Goal: Book appointment/travel/reservation

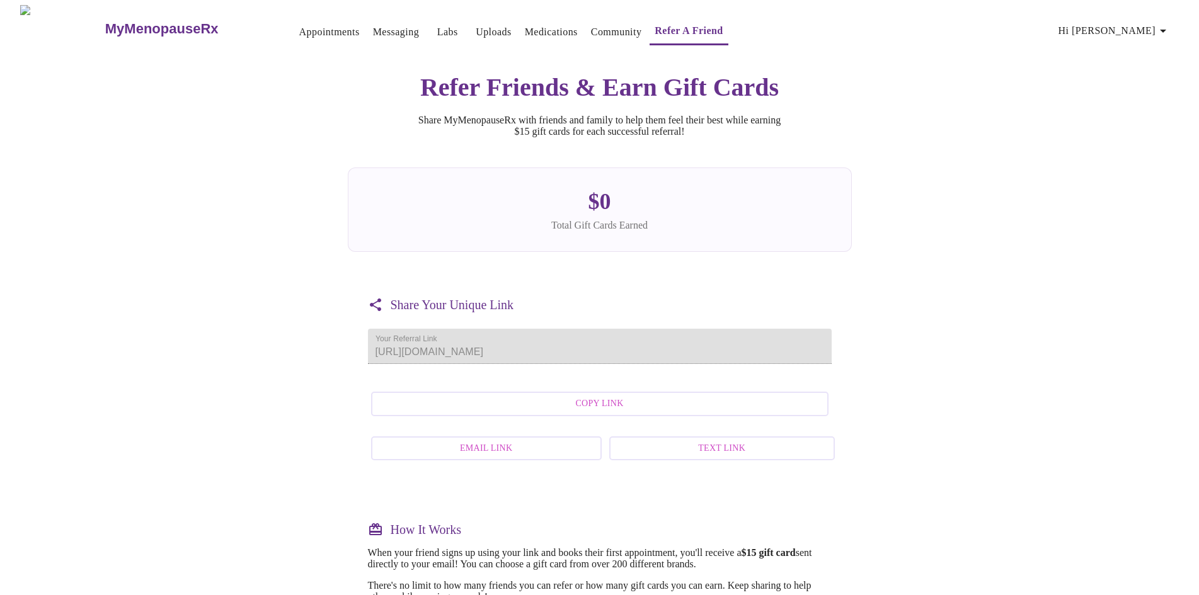
click at [1144, 22] on span "Hi [PERSON_NAME]" at bounding box center [1115, 31] width 112 height 18
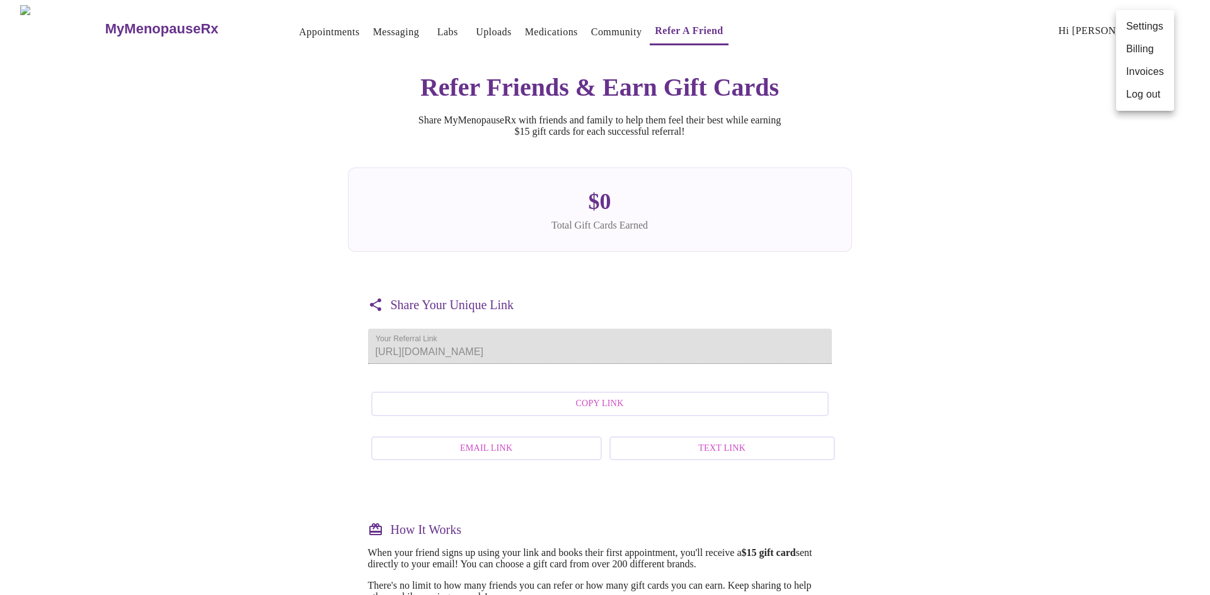
click at [307, 29] on div at bounding box center [605, 297] width 1210 height 595
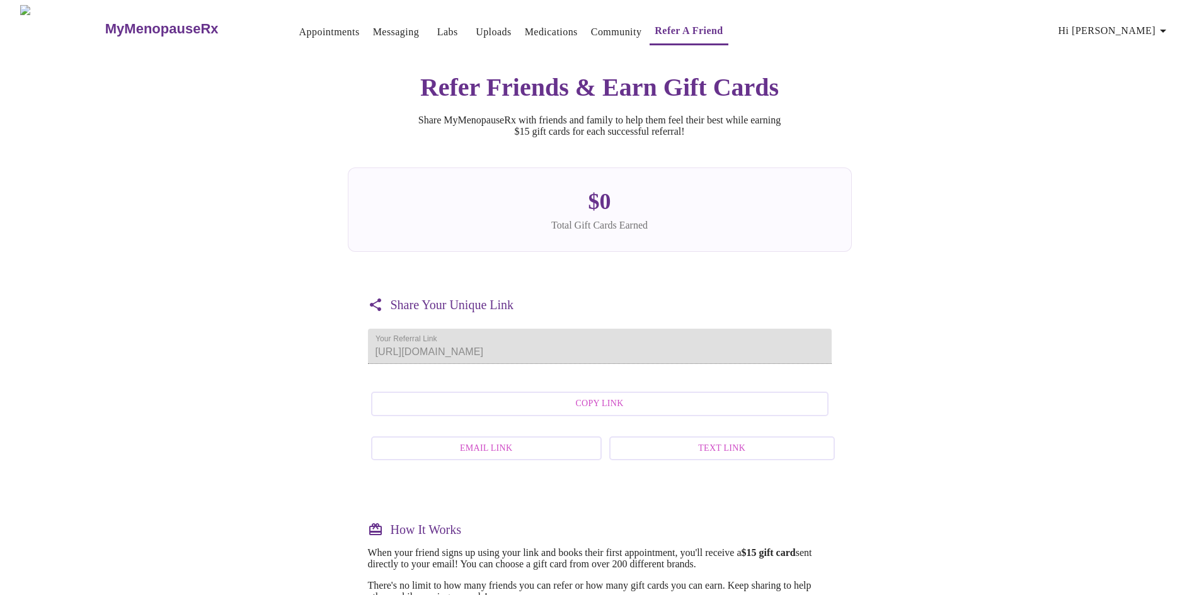
click at [307, 29] on link "Appointments" at bounding box center [329, 32] width 60 height 18
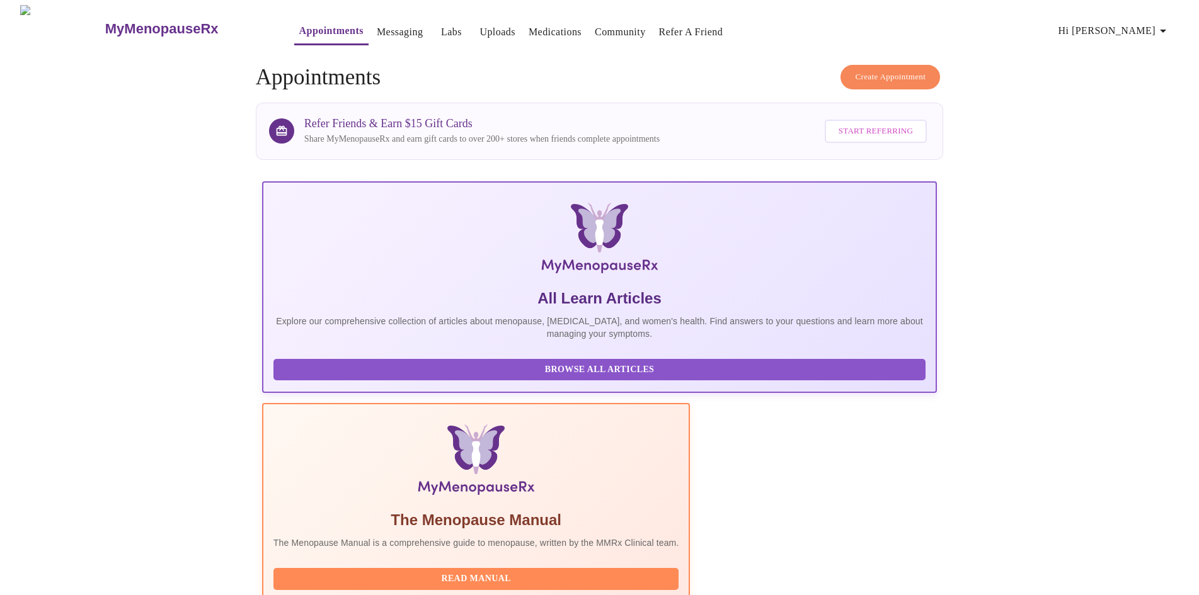
click at [902, 70] on span "Create Appointment" at bounding box center [890, 77] width 71 height 14
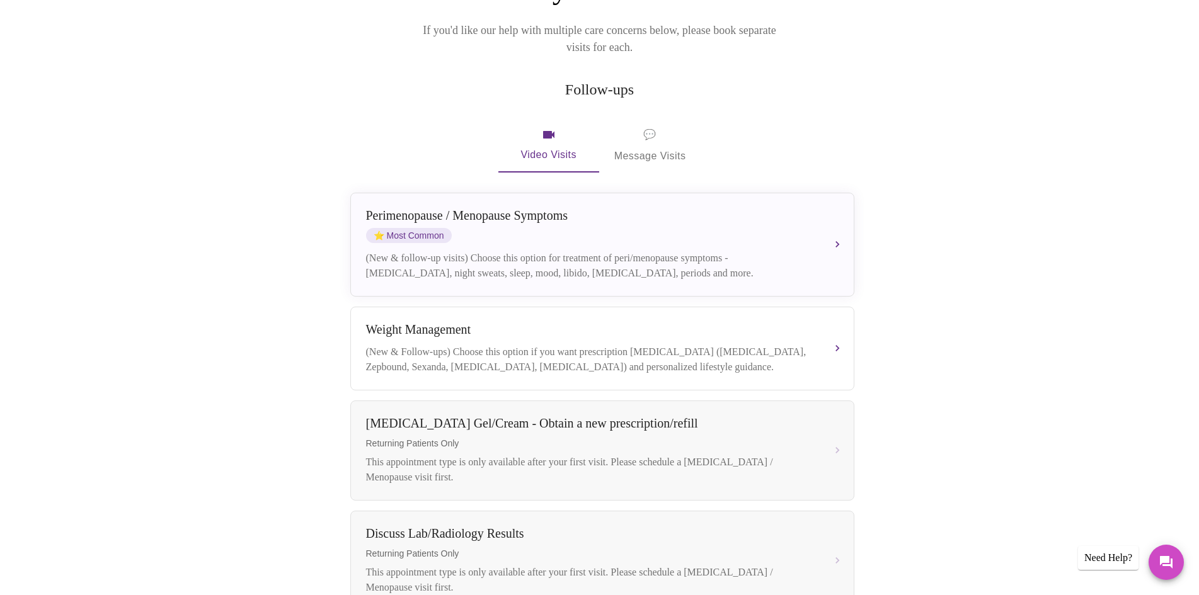
scroll to position [189, 0]
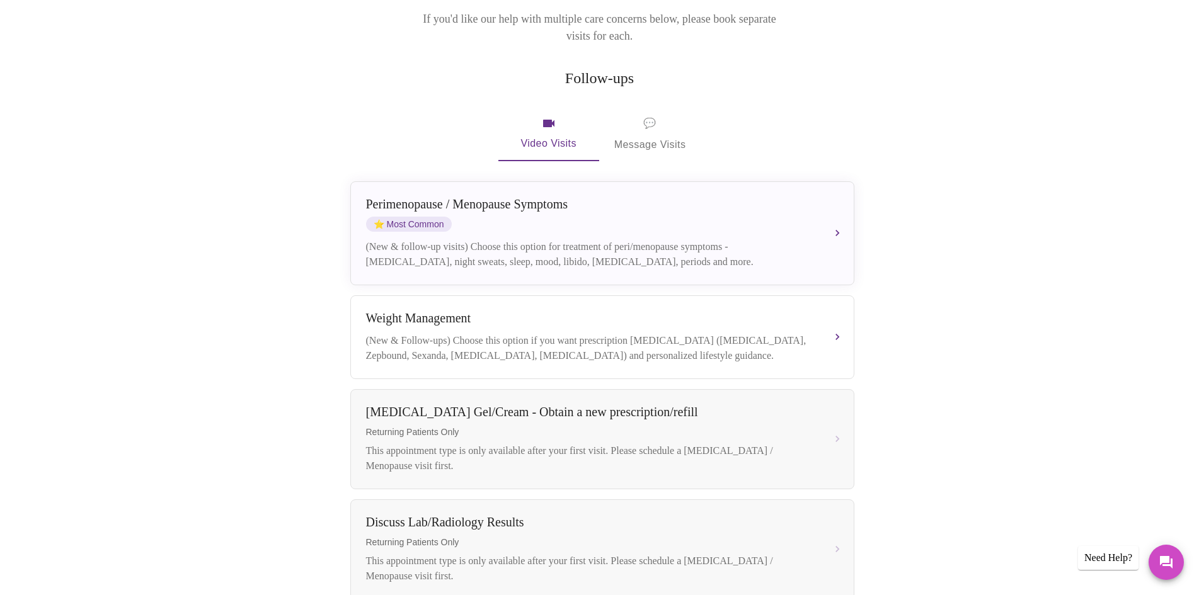
click at [649, 115] on span "💬 Message Visits" at bounding box center [650, 134] width 72 height 39
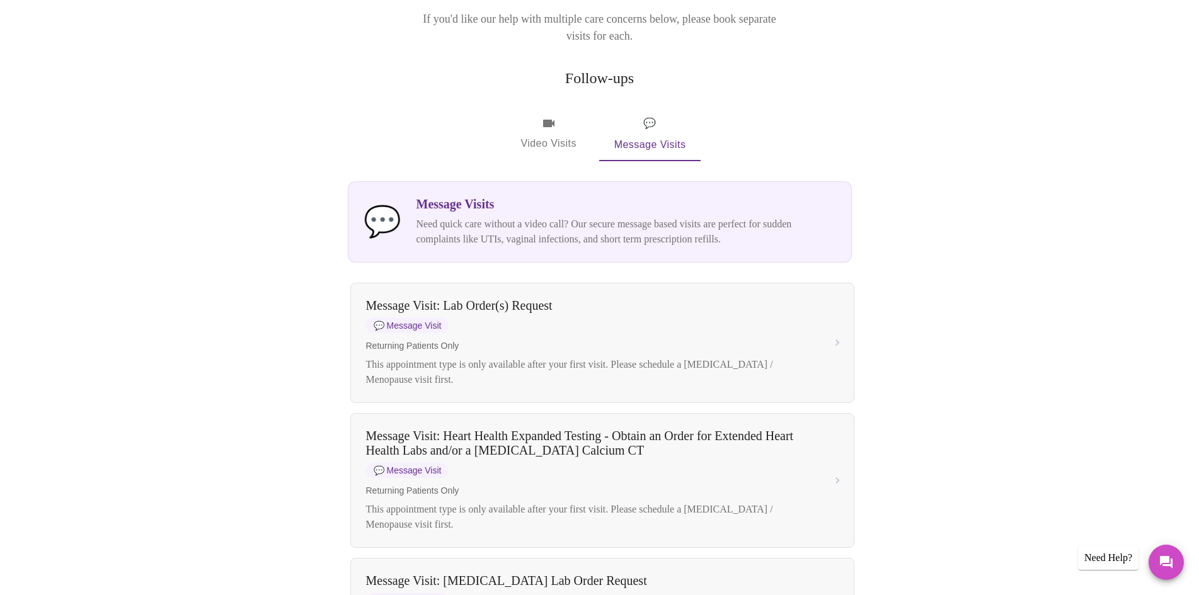
scroll to position [252, 0]
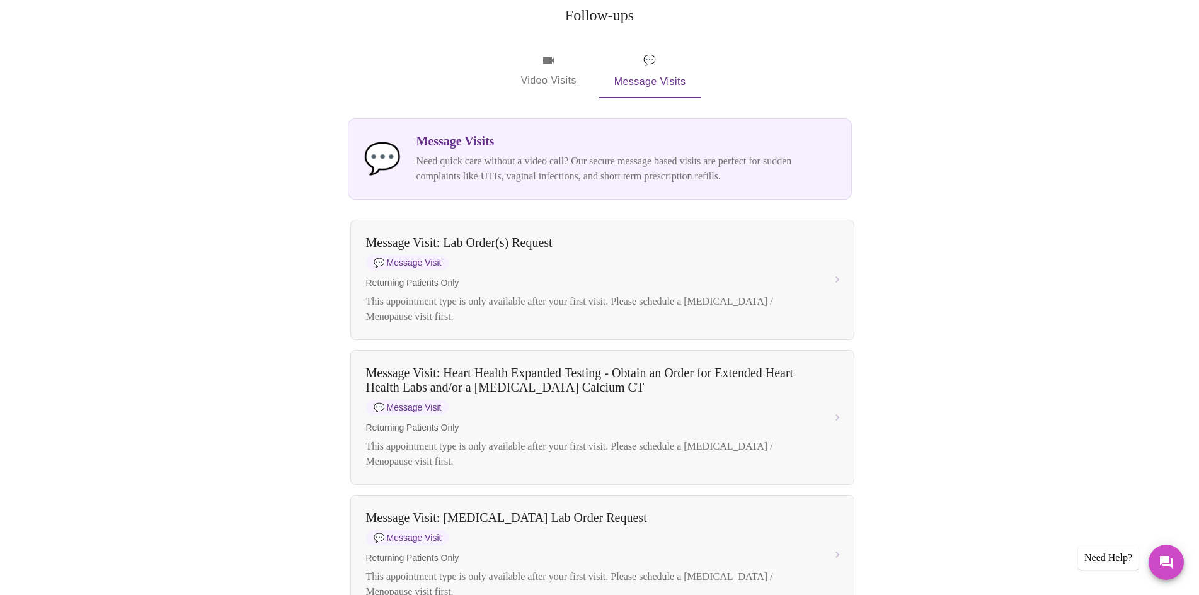
click at [551, 154] on p "Need quick care without a video call? Our secure message based visits are perfe…" at bounding box center [626, 169] width 420 height 30
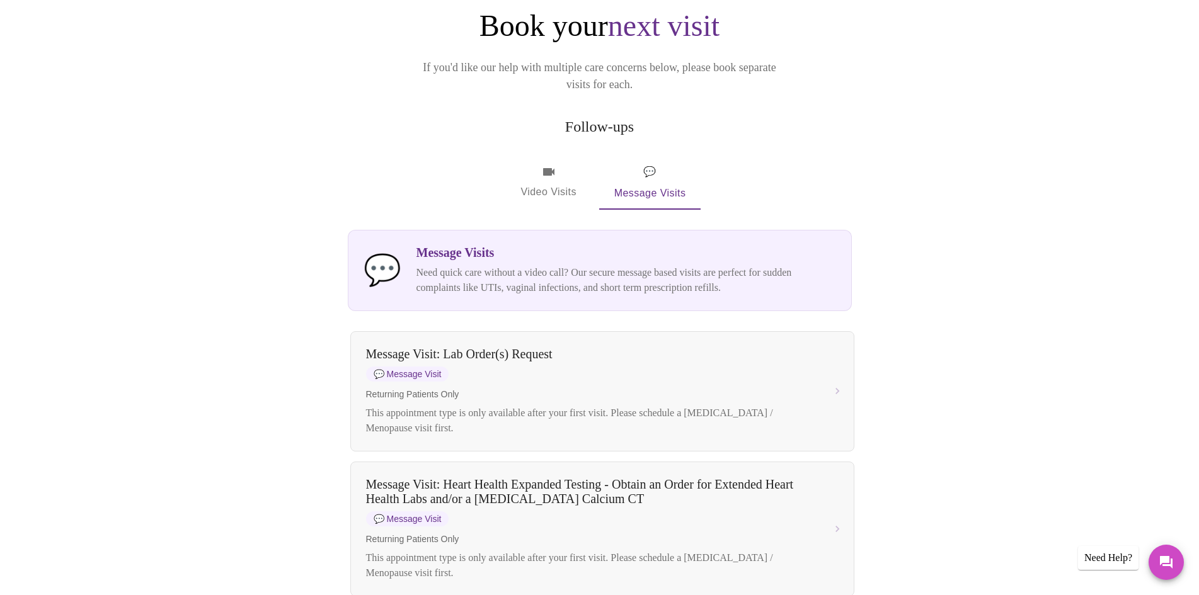
scroll to position [0, 0]
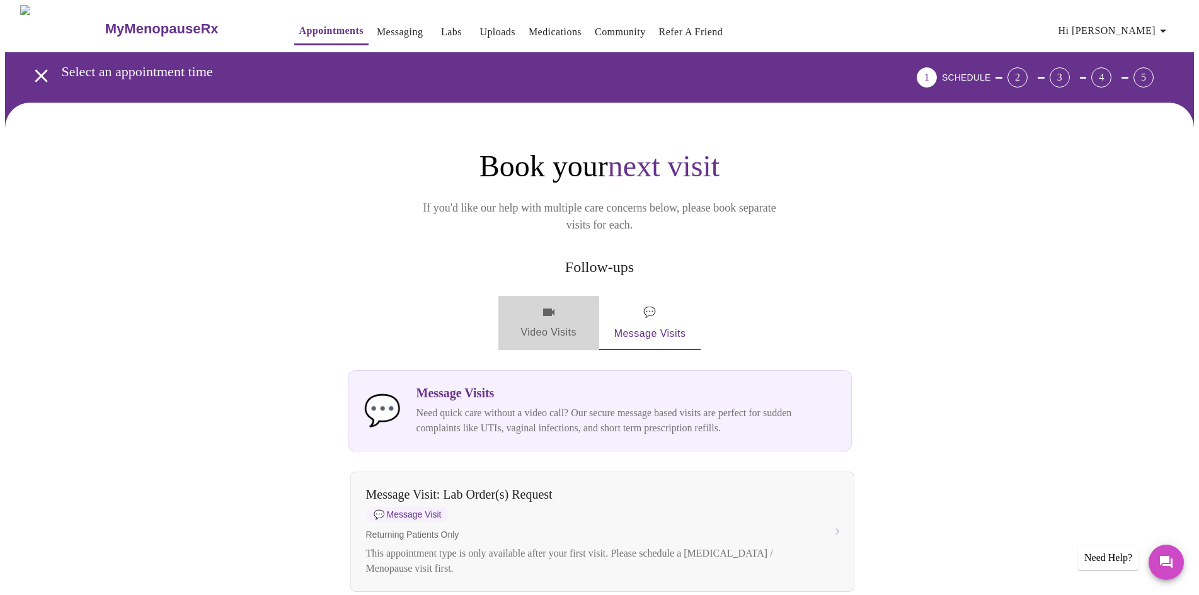
click at [532, 296] on button "Video Visits" at bounding box center [548, 323] width 101 height 54
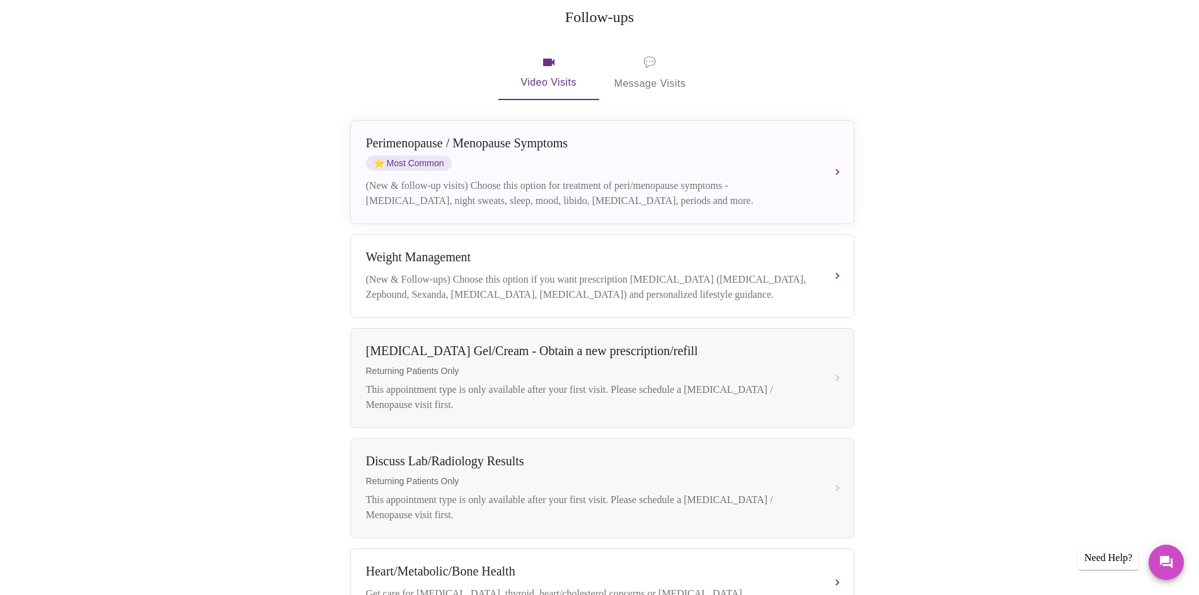
scroll to position [252, 0]
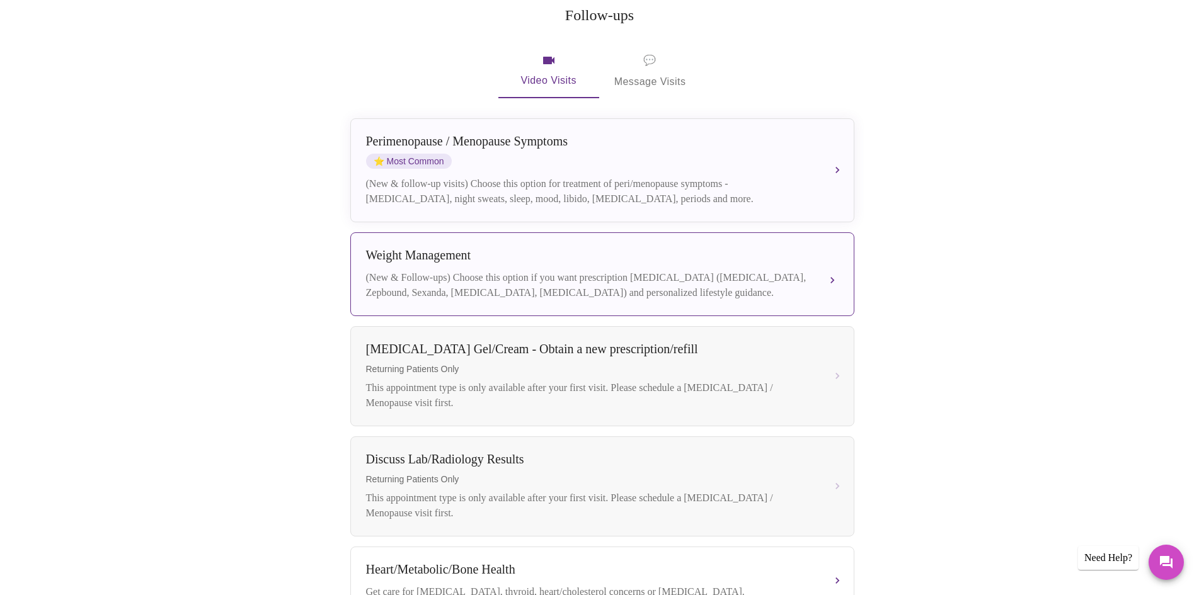
click at [660, 253] on div "[MEDICAL_DATA] (New & Follow-ups) Choose this option if you want prescription […" at bounding box center [602, 274] width 473 height 52
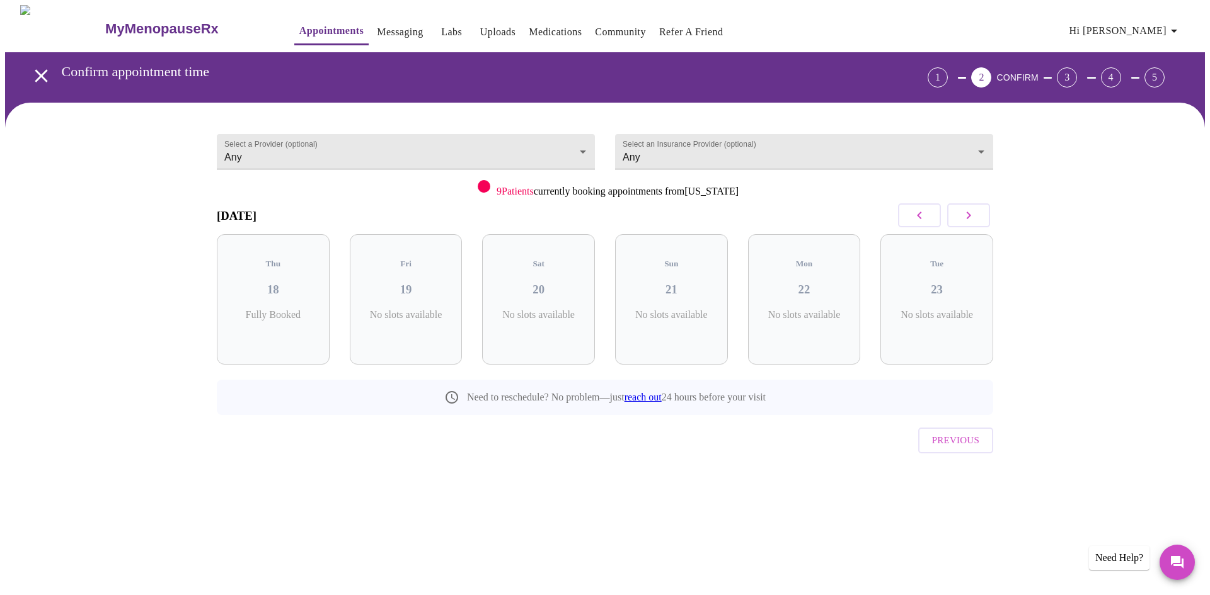
click at [650, 392] on link "reach out" at bounding box center [642, 397] width 37 height 11
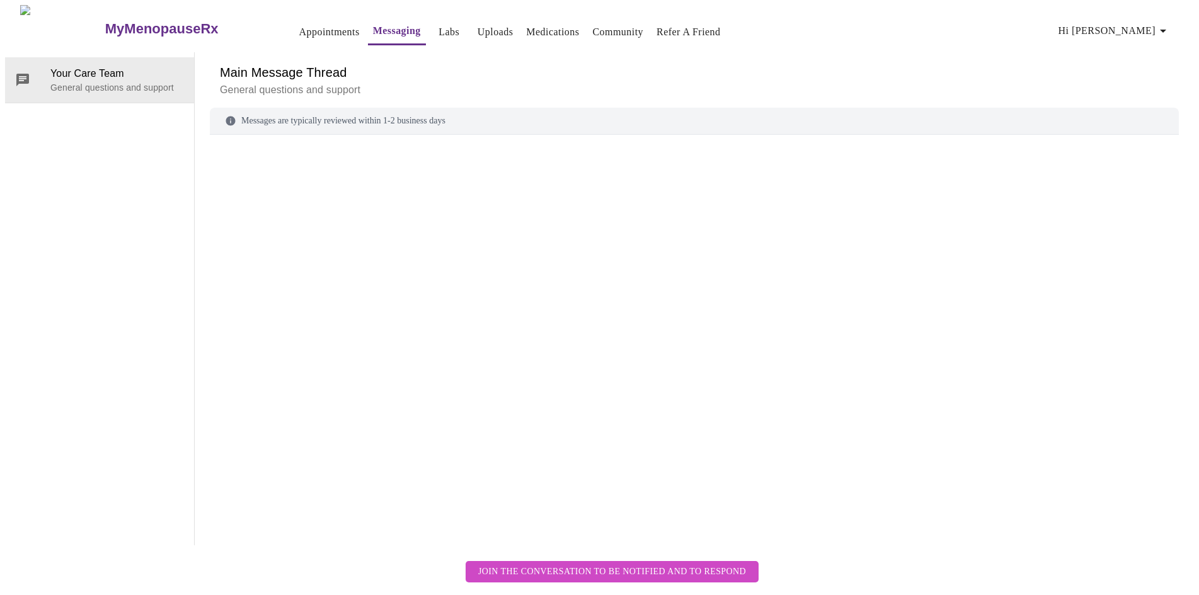
scroll to position [47, 0]
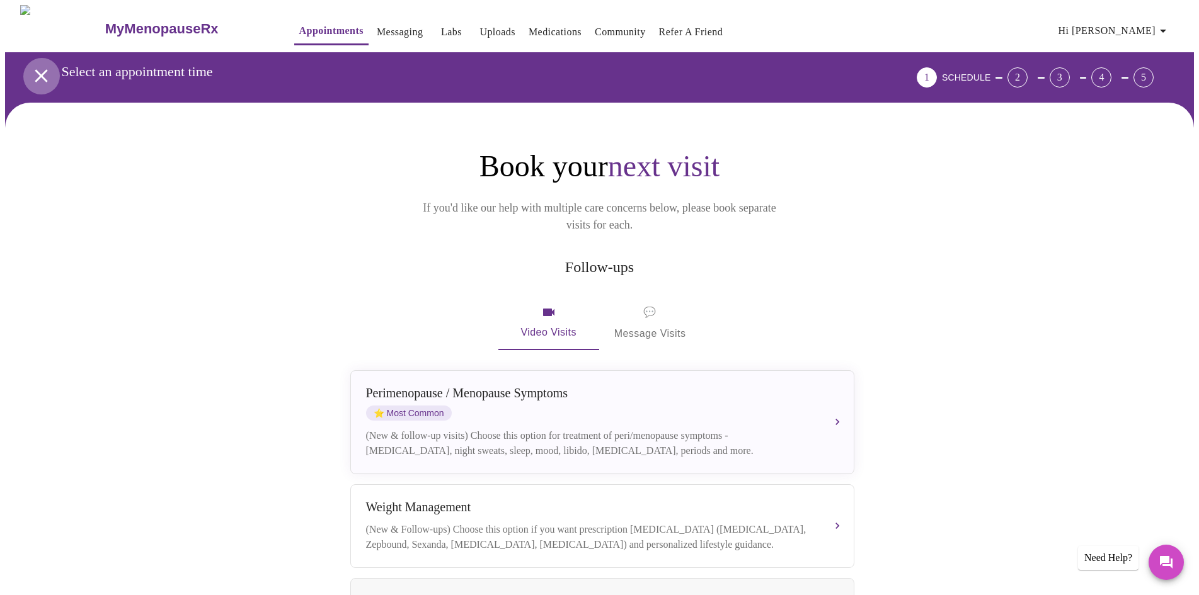
click at [36, 72] on icon "open drawer" at bounding box center [41, 76] width 22 height 22
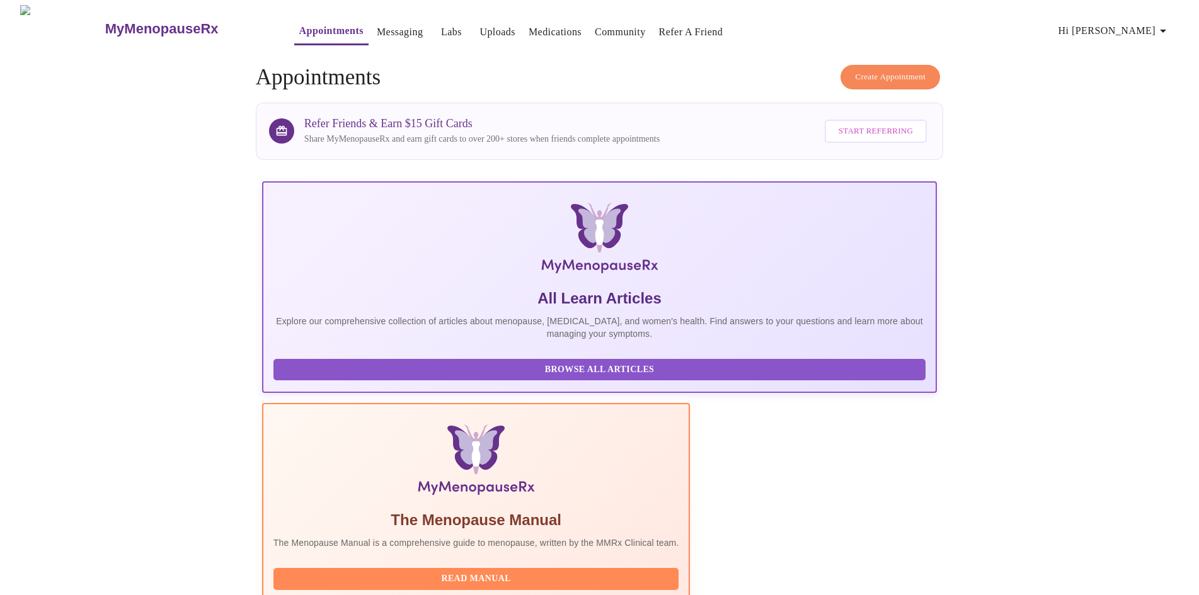
click at [906, 81] on button "Create Appointment" at bounding box center [891, 77] width 100 height 25
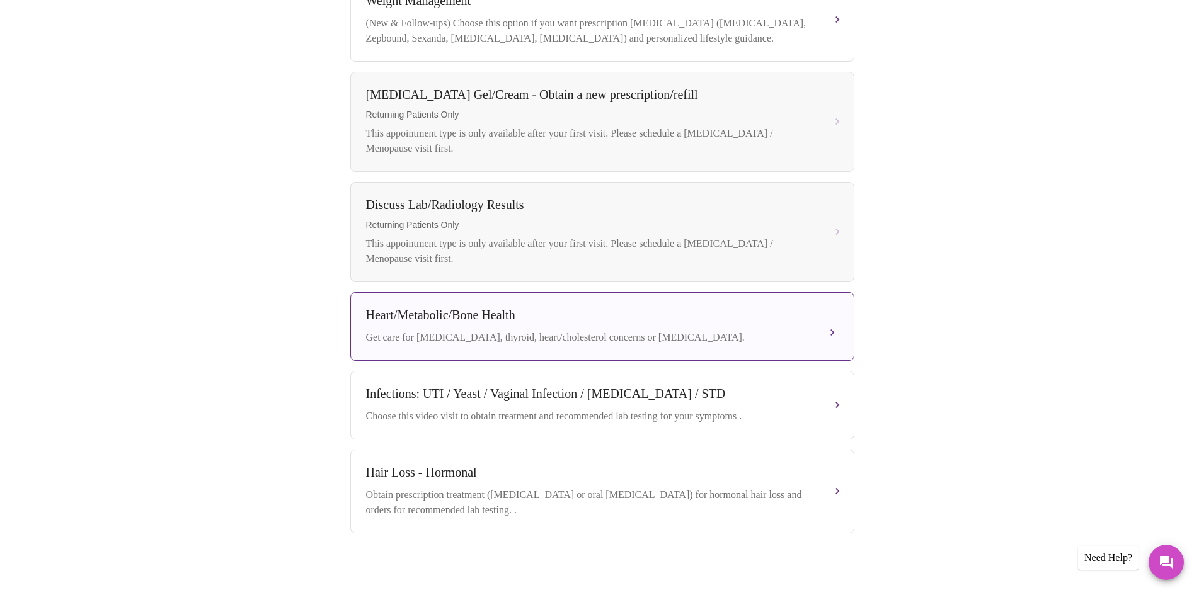
scroll to position [526, 0]
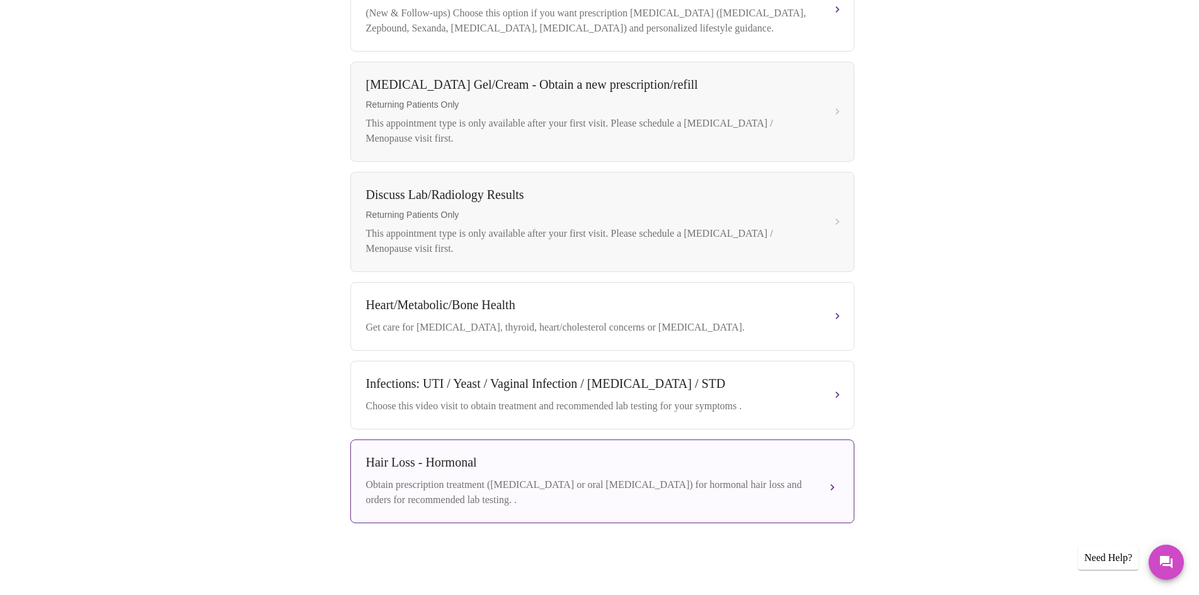
click at [590, 490] on div "Obtain prescription treatment ([MEDICAL_DATA] or oral [MEDICAL_DATA]) for hormo…" at bounding box center [589, 493] width 447 height 30
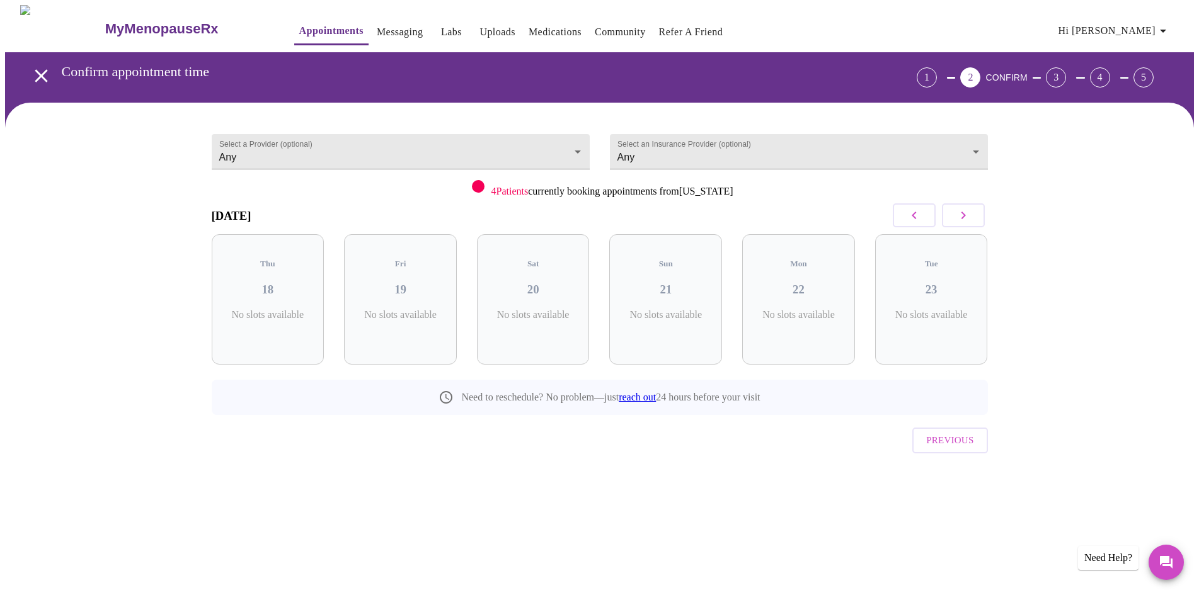
scroll to position [0, 0]
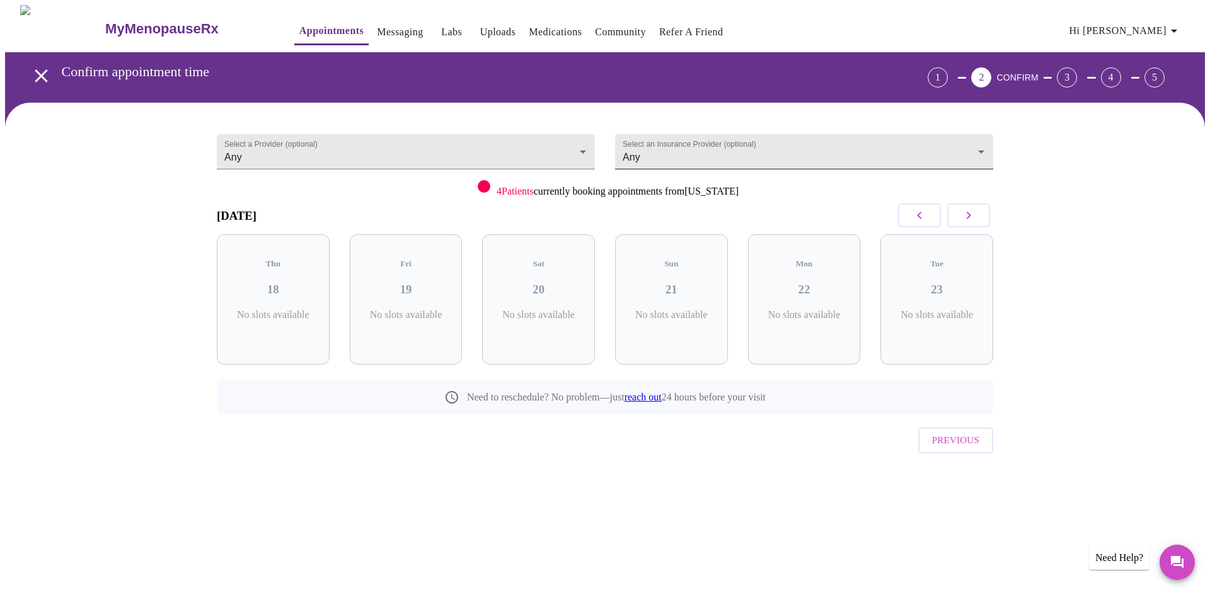
click at [698, 155] on body "MyMenopauseRx Appointments Messaging Labs Uploads Medications Community Refer a…" at bounding box center [605, 261] width 1200 height 512
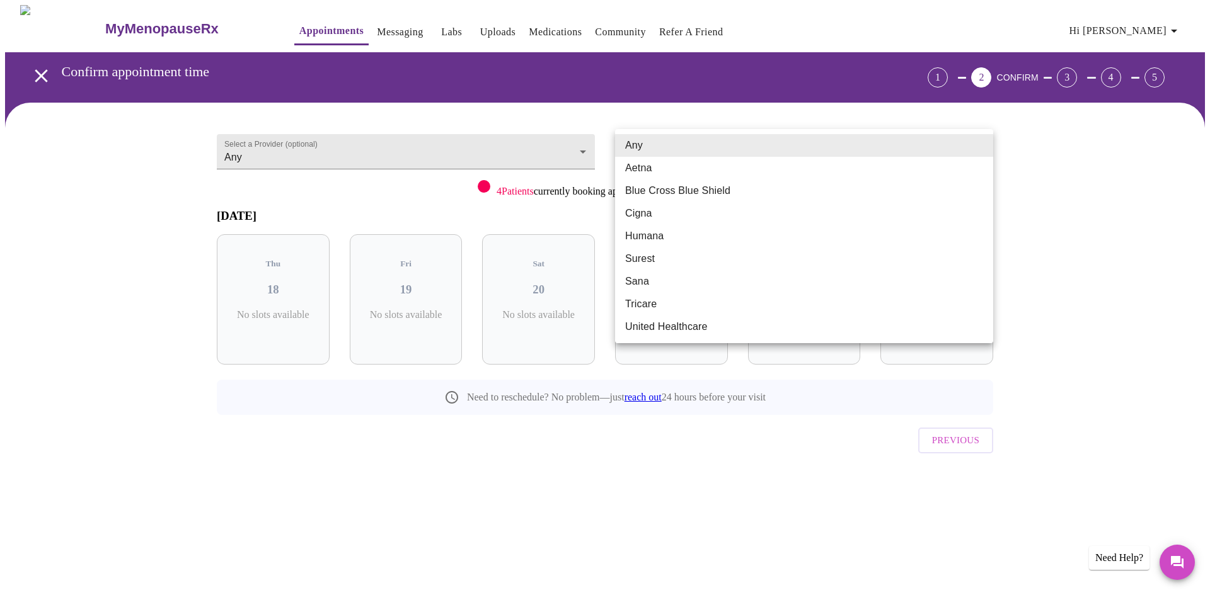
click at [672, 269] on li "Surest" at bounding box center [804, 259] width 378 height 23
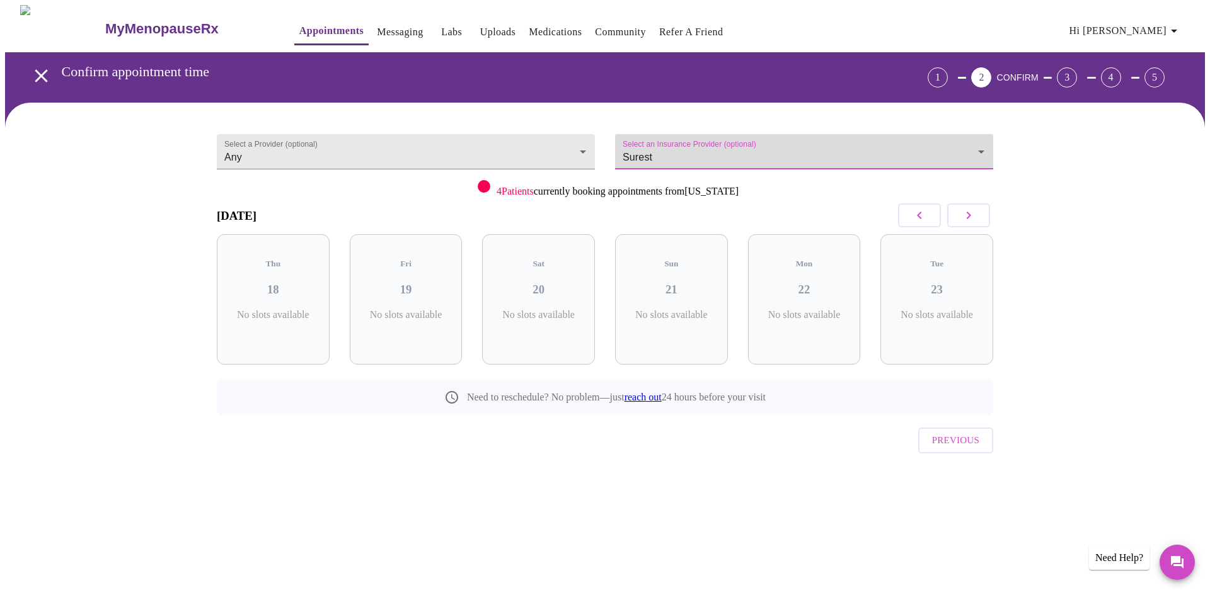
type input "Surest"
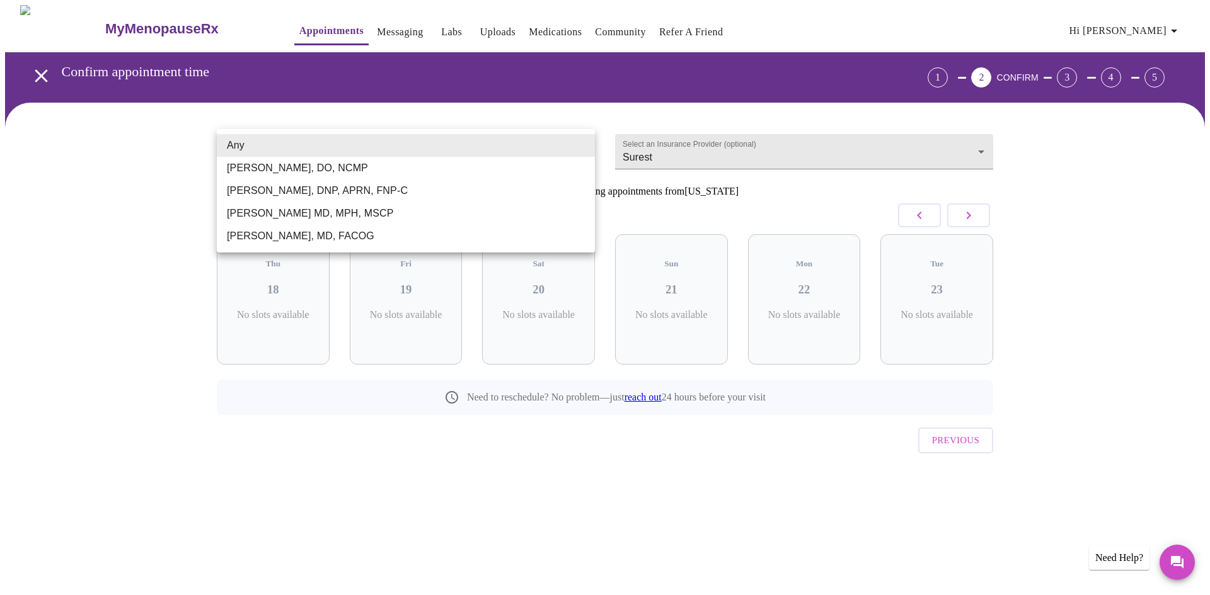
click at [483, 148] on body "MyMenopauseRx Appointments Messaging Labs Uploads Medications Community Refer a…" at bounding box center [605, 261] width 1200 height 512
click at [486, 203] on li "[PERSON_NAME] MD, MPH, MSCP" at bounding box center [406, 213] width 378 height 23
type input "[PERSON_NAME] MD, MPH, MSCP"
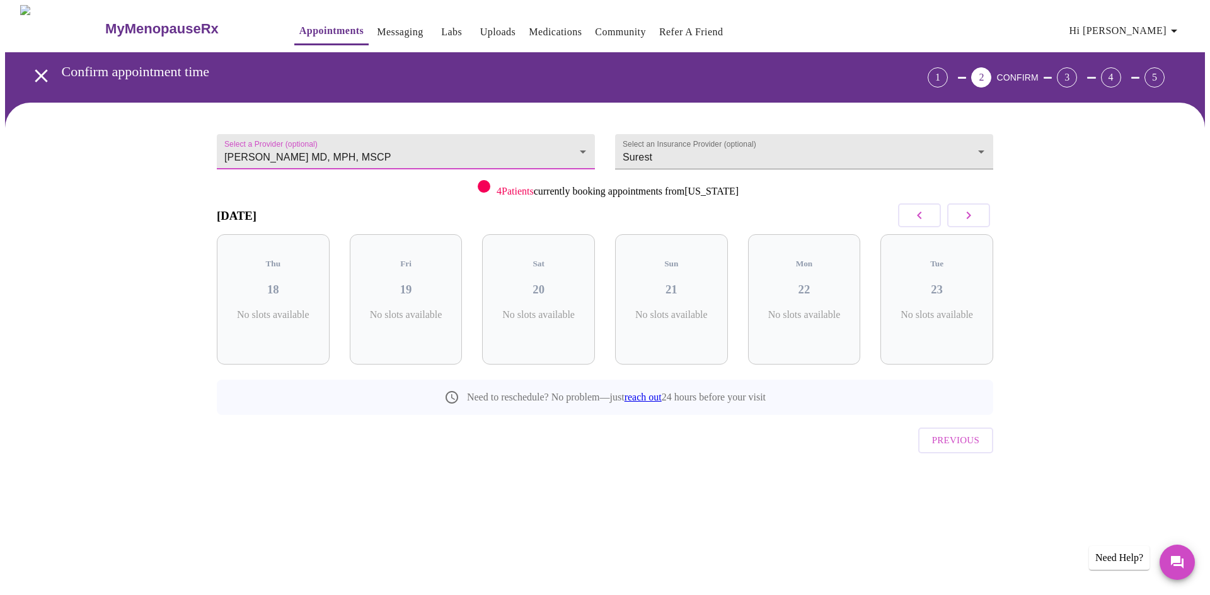
click at [480, 30] on link "Uploads" at bounding box center [498, 32] width 36 height 18
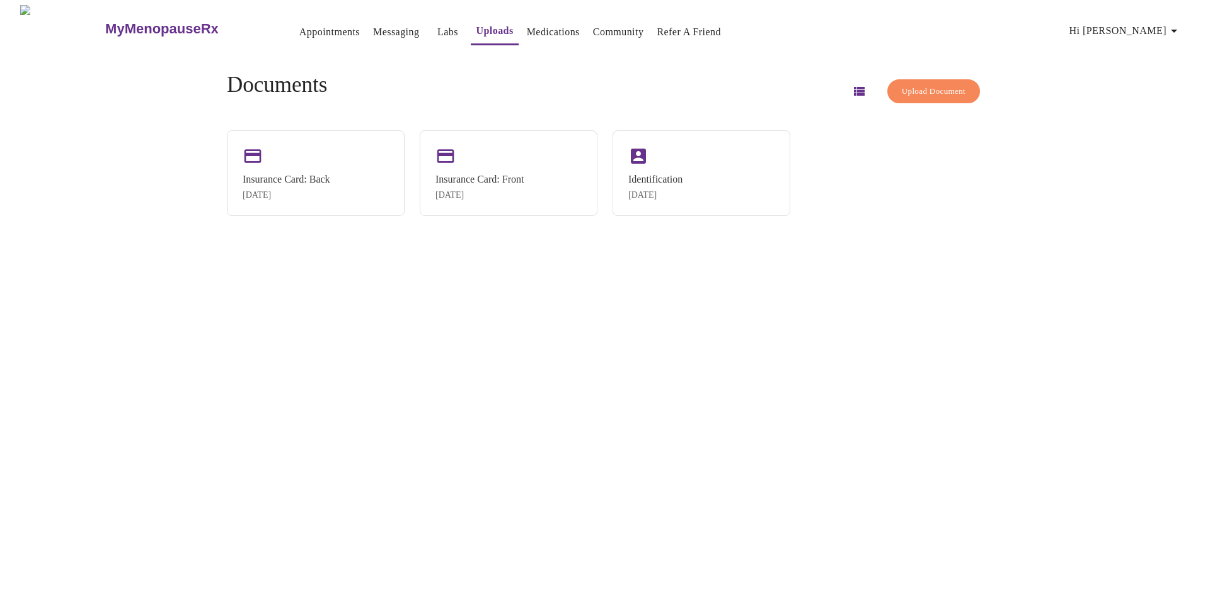
click at [527, 23] on link "Medications" at bounding box center [553, 32] width 53 height 18
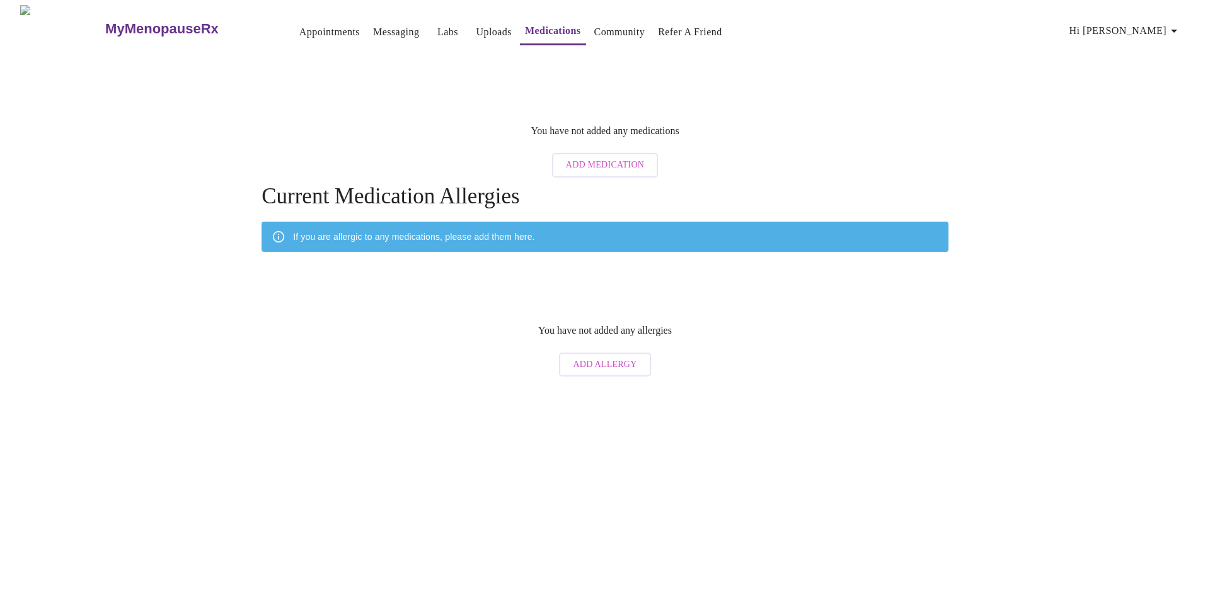
click at [437, 25] on link "Labs" at bounding box center [447, 32] width 21 height 18
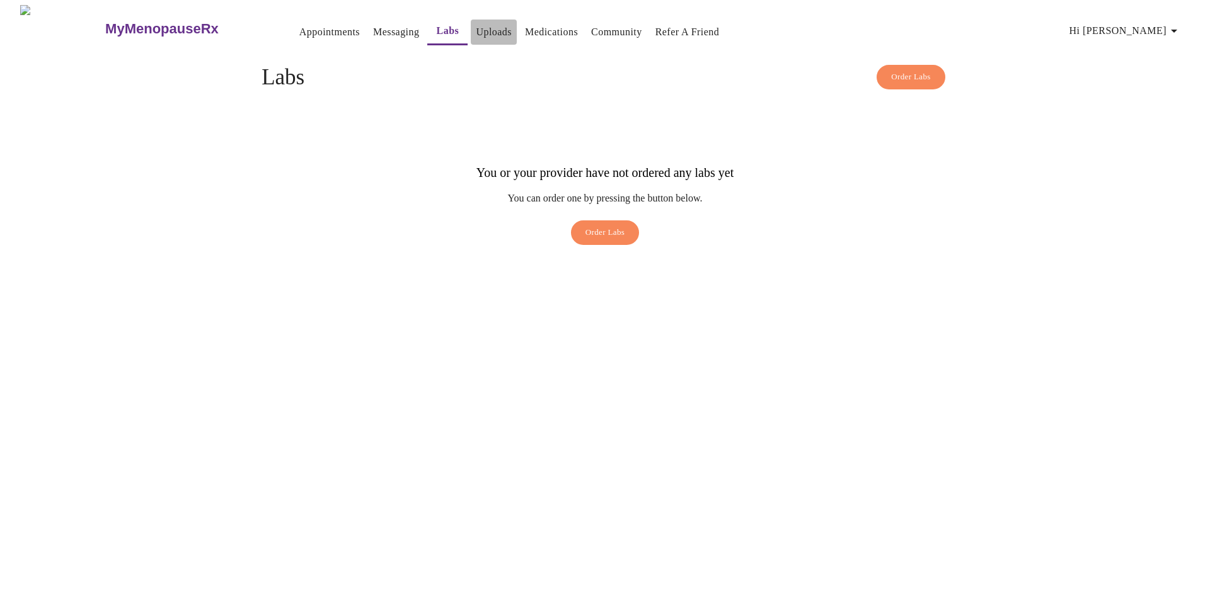
click at [471, 20] on button "Uploads" at bounding box center [494, 32] width 46 height 25
click at [600, 222] on button "Order Labs" at bounding box center [605, 233] width 69 height 25
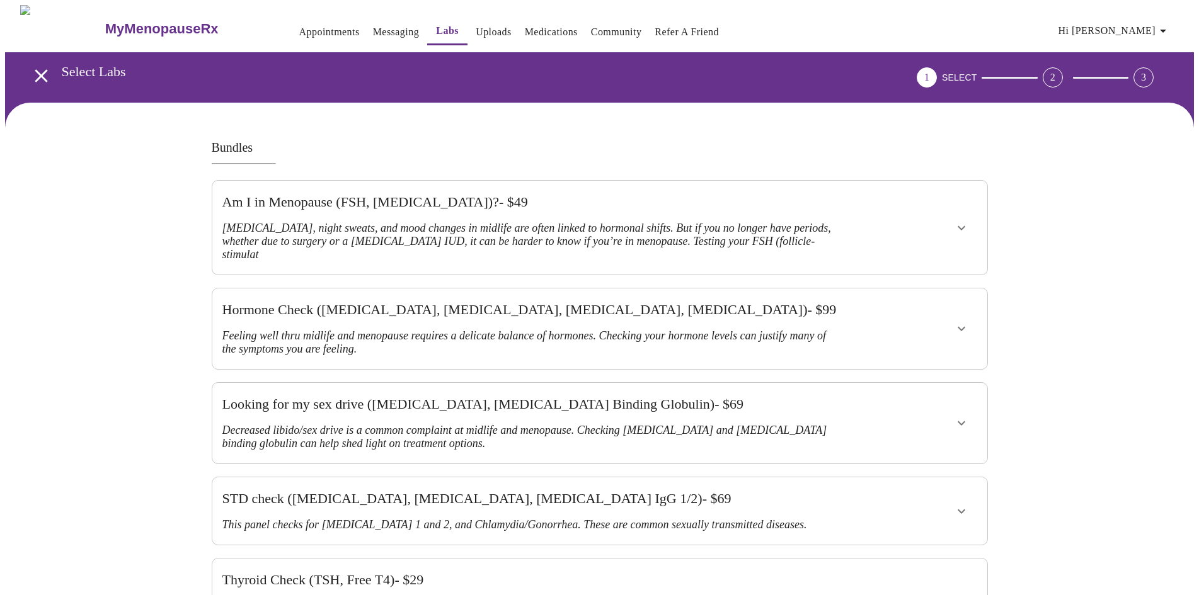
scroll to position [63, 0]
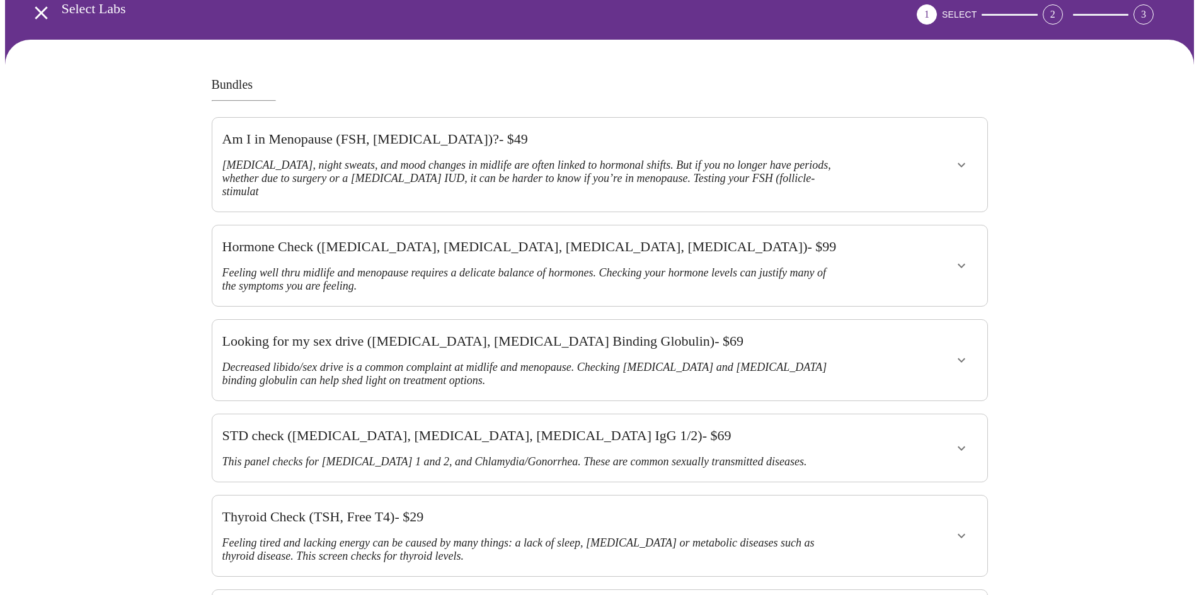
click at [432, 267] on h3 "Feeling well thru midlife and menopause requires a delicate balance of hormones…" at bounding box center [530, 280] width 617 height 26
click at [972, 251] on button "show more" at bounding box center [961, 266] width 30 height 30
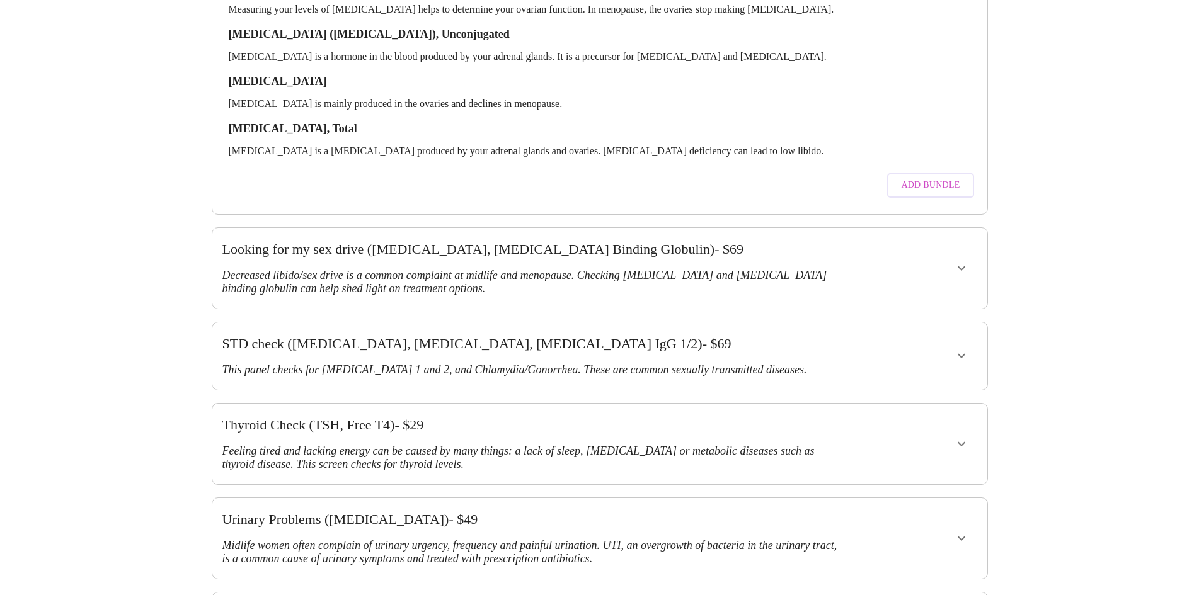
scroll to position [0, 0]
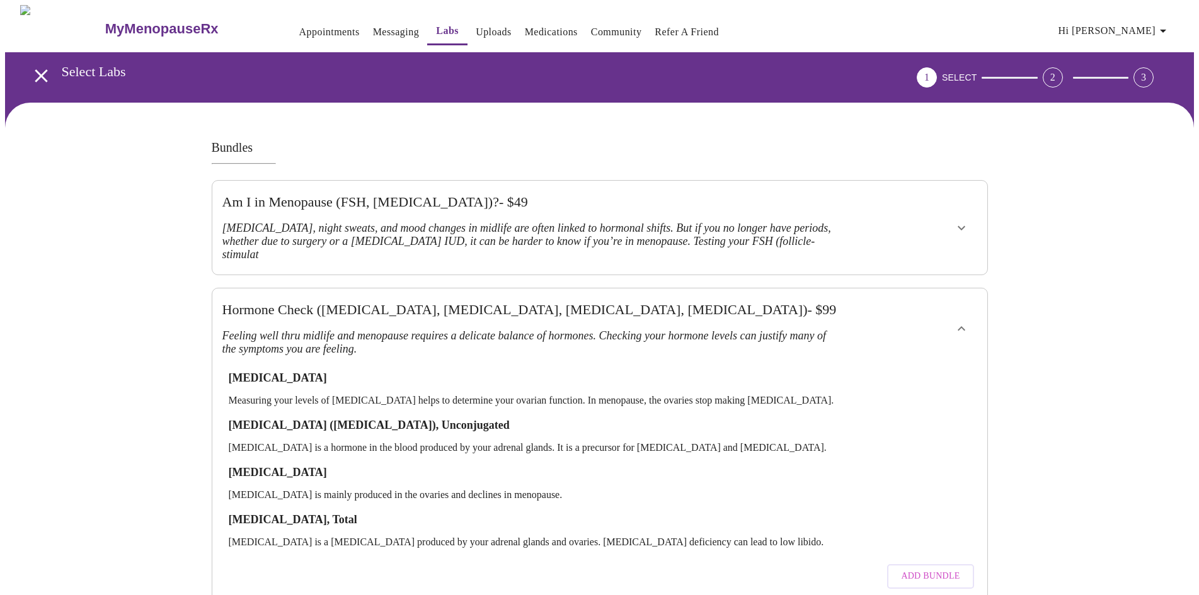
drag, startPoint x: 234, startPoint y: 20, endPoint x: 258, endPoint y: 21, distance: 24.6
click at [269, 20] on span "Appointments Messaging Labs Uploads Medications Community Refer a Friend Hi [PE…" at bounding box center [724, 28] width 910 height 33
click at [299, 23] on link "Appointments" at bounding box center [329, 32] width 60 height 18
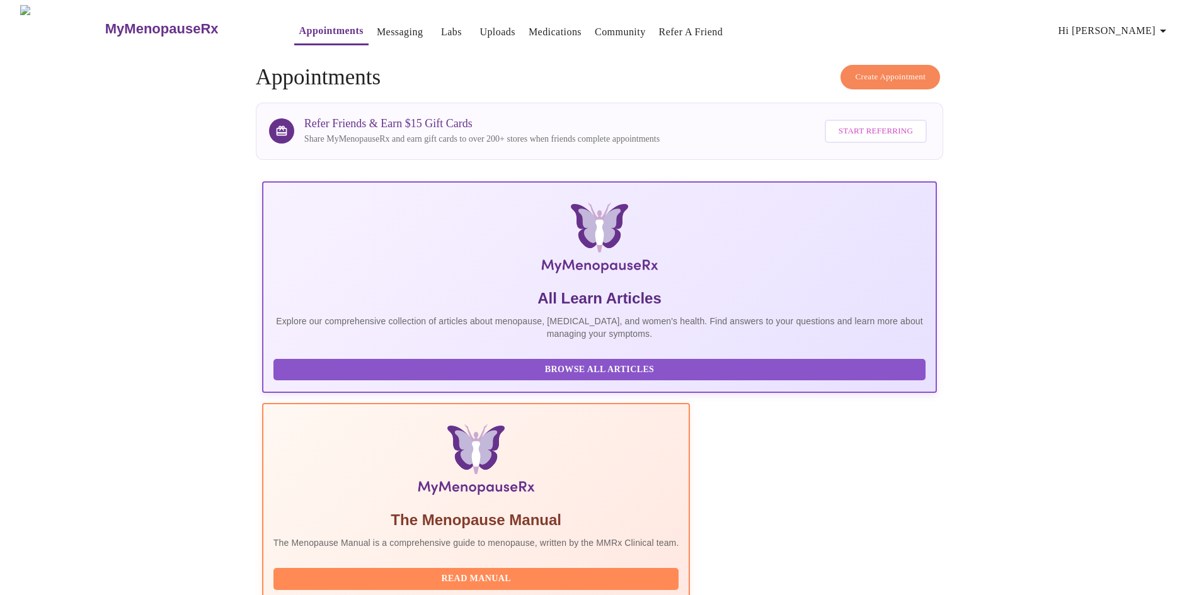
click at [377, 23] on link "Messaging" at bounding box center [400, 32] width 46 height 18
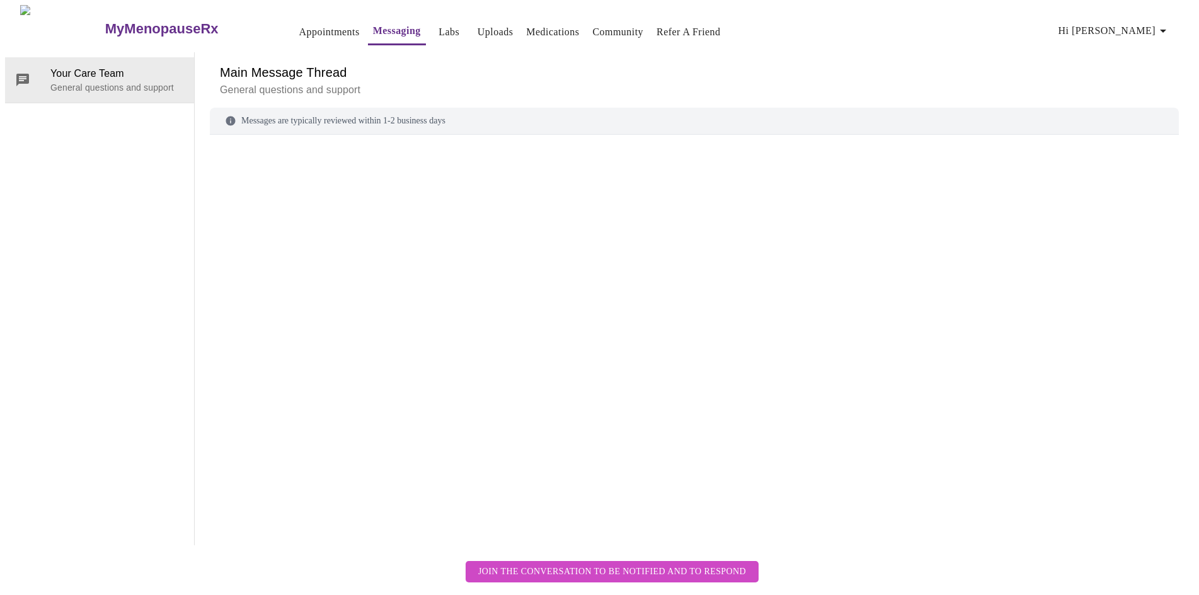
scroll to position [47, 0]
